Goal: Task Accomplishment & Management: Manage account settings

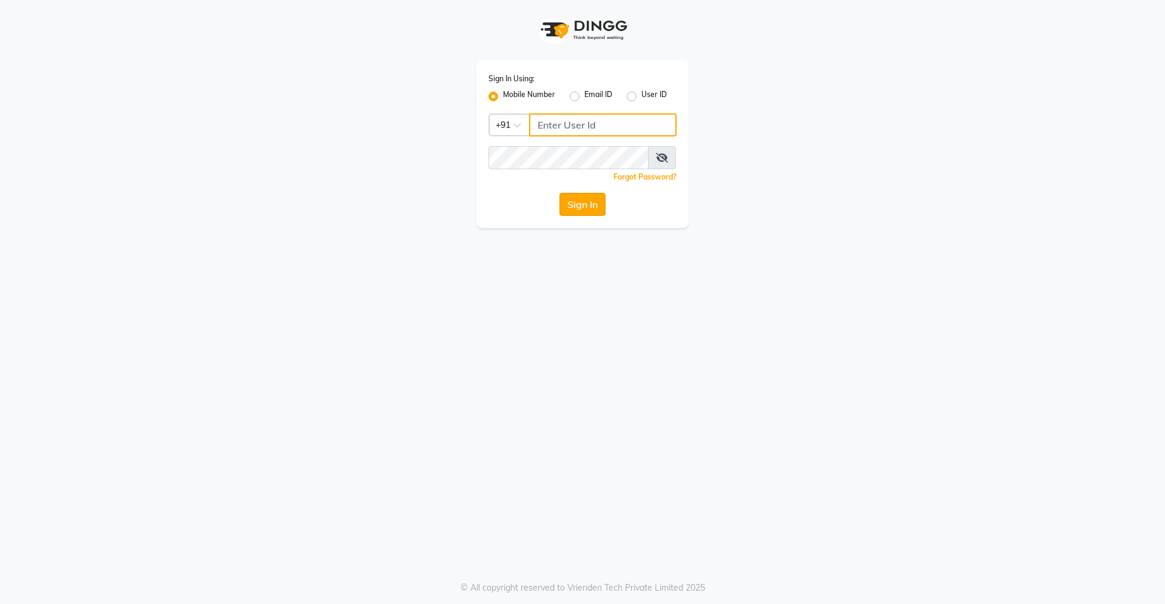
type input "9561262152"
click at [591, 203] on button "Sign In" at bounding box center [582, 204] width 46 height 23
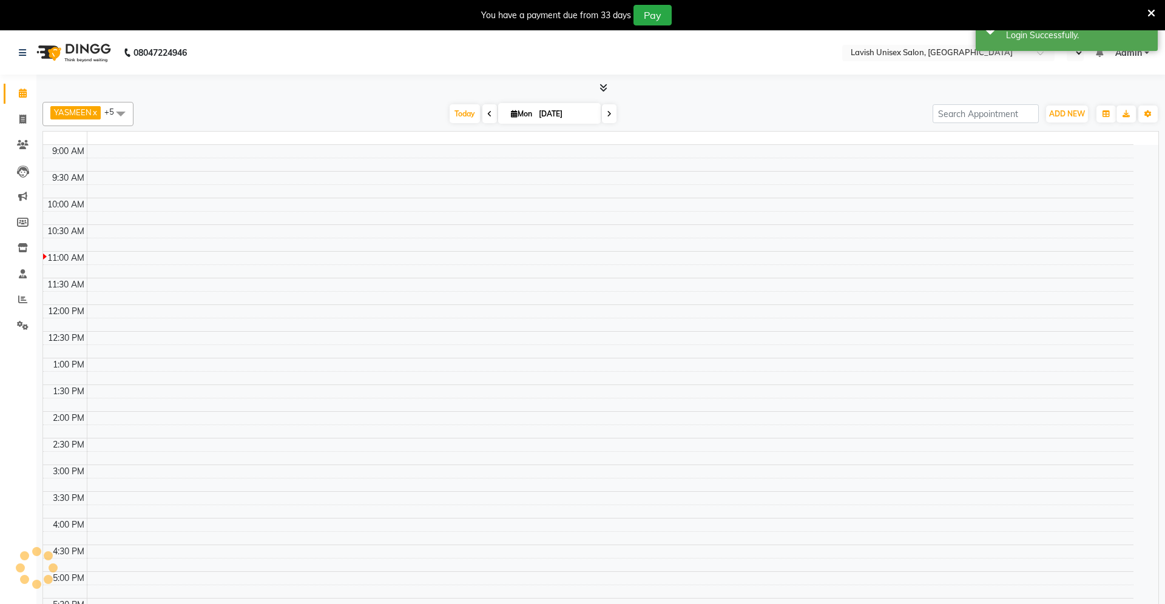
select select "en"
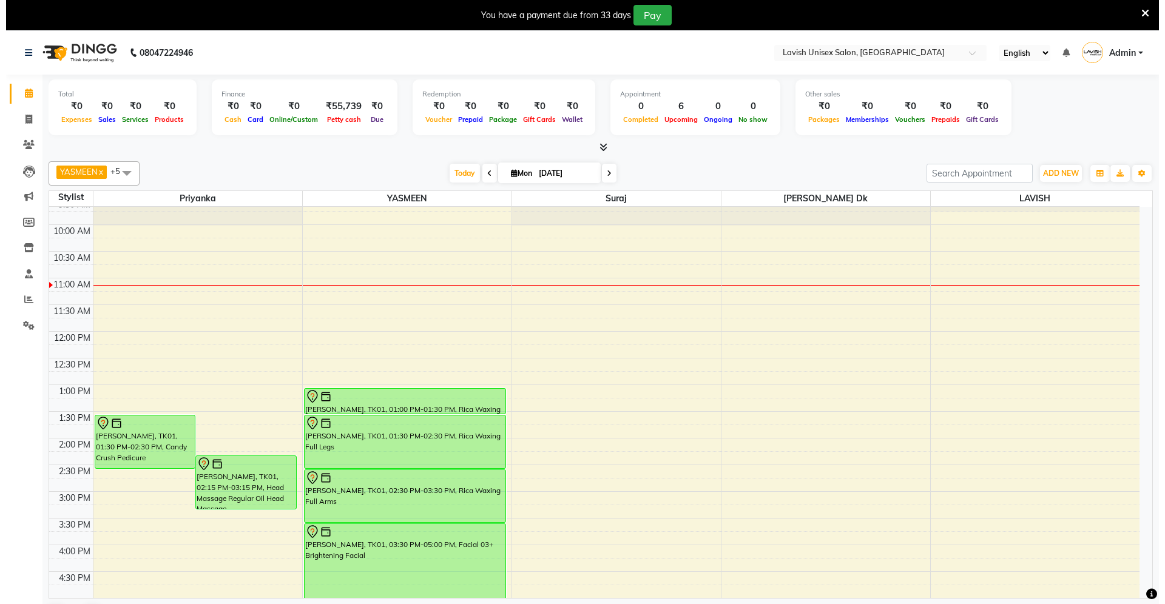
scroll to position [7, 0]
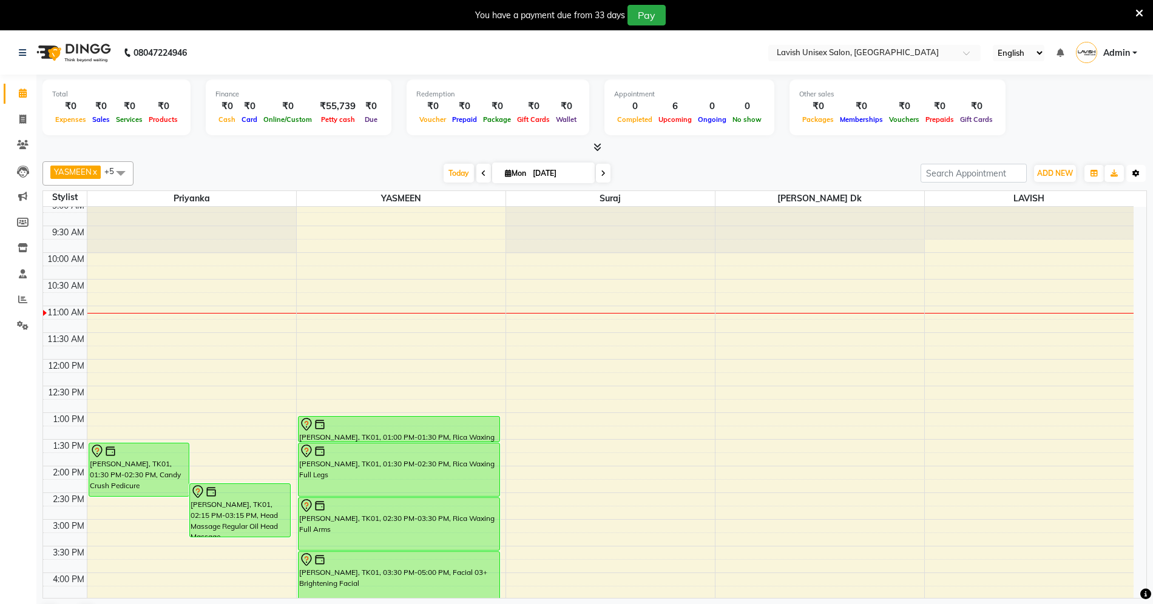
click at [1134, 170] on icon "button" at bounding box center [1135, 173] width 7 height 7
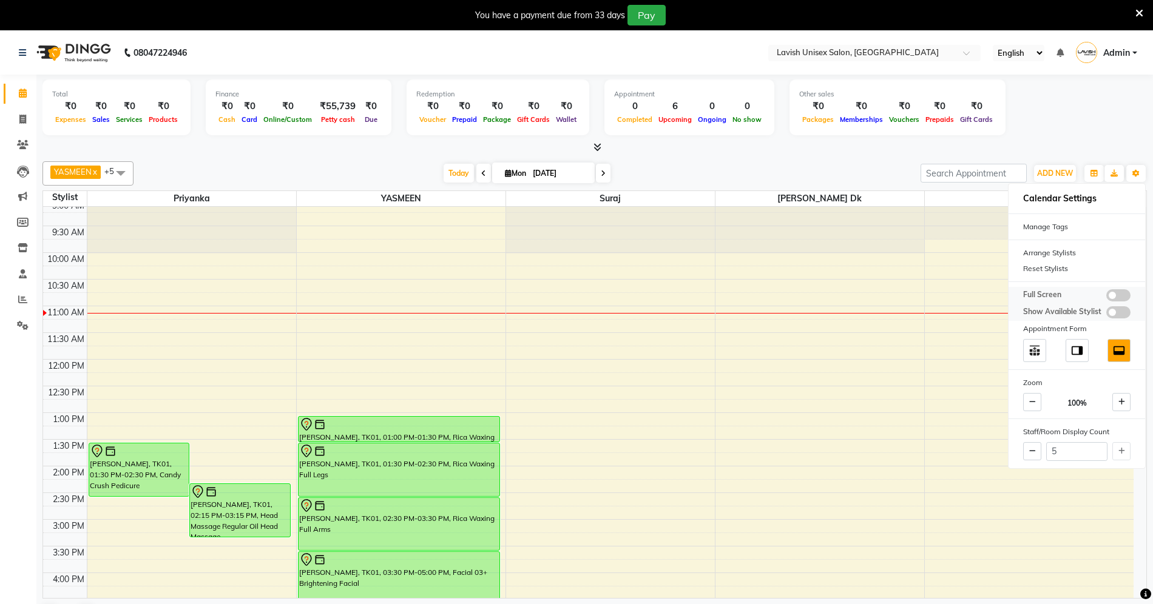
click at [1115, 292] on span at bounding box center [1118, 295] width 24 height 12
click at [1106, 297] on input "checkbox" at bounding box center [1106, 297] width 0 height 0
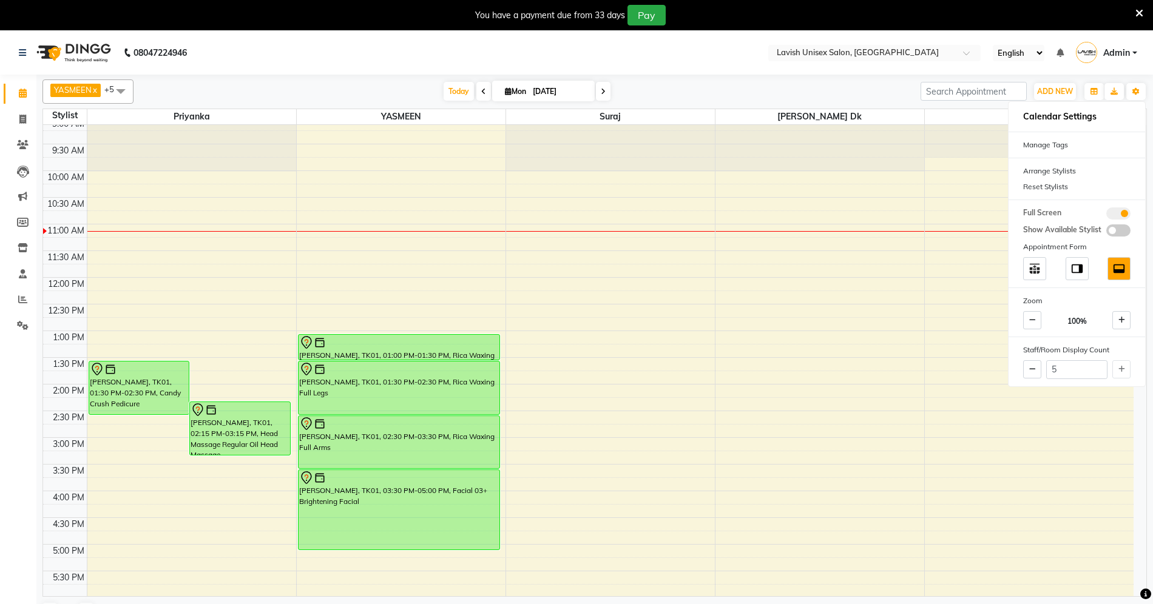
click at [1141, 8] on icon at bounding box center [1139, 13] width 8 height 11
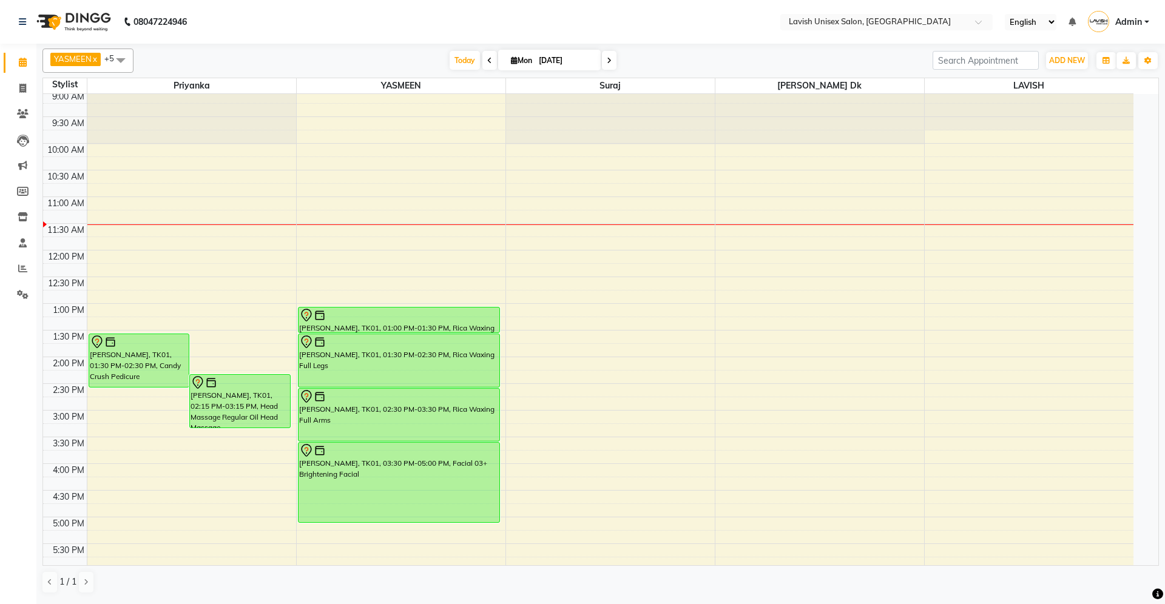
scroll to position [287, 0]
